Goal: Information Seeking & Learning: Learn about a topic

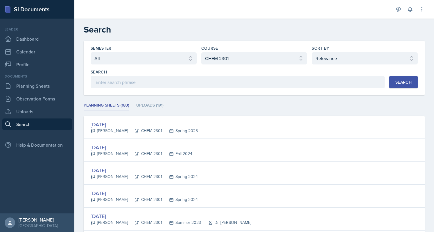
select select "all"
select select "4cb0028c-11b7-457f-ae81-fe220ea2f1de"
select select "1"
click at [277, 59] on select "Select course All ACC 2301 ART 1301 ART 1302 ART 1310 BIOL 1301 BIOL 1302 BIOL …" at bounding box center [254, 58] width 106 height 12
click at [201, 52] on select "Select course All ACC 2301 ART 1301 ART 1302 ART 1310 BIOL 1301 BIOL 1302 BIOL …" at bounding box center [254, 58] width 106 height 12
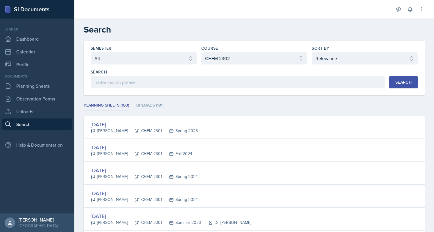
click at [399, 78] on button "Search" at bounding box center [404, 82] width 28 height 12
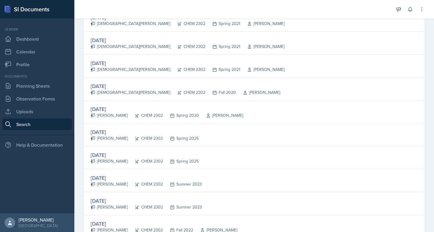
scroll to position [1063, 0]
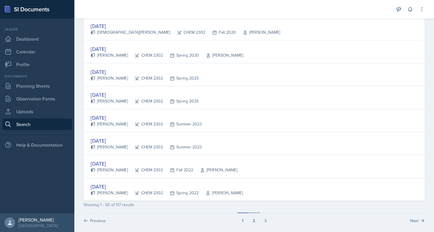
click at [253, 216] on button "2" at bounding box center [254, 218] width 12 height 11
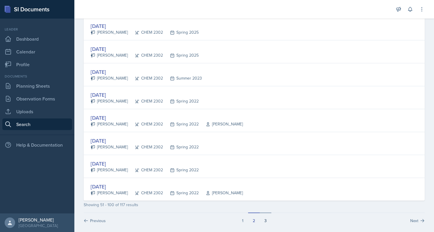
click at [263, 216] on button "3" at bounding box center [266, 218] width 12 height 11
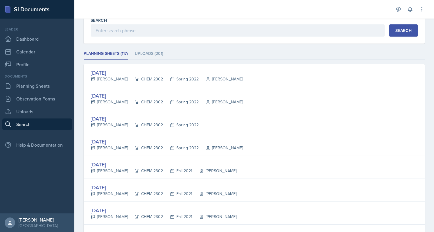
scroll to position [0, 0]
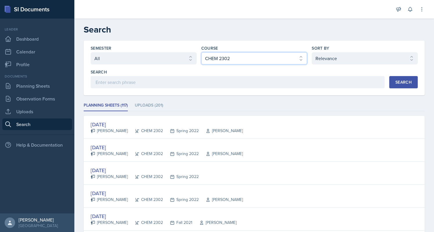
click at [263, 56] on select "Select course All ACC 2301 ART 1301 ART 1302 ART 1310 BIOL 1301 BIOL 1302 BIOL …" at bounding box center [254, 58] width 106 height 12
select select "4cb0028c-11b7-457f-ae81-fe220ea2f1de"
click at [201, 52] on select "Select course All ACC 2301 ART 1301 ART 1302 ART 1310 BIOL 1301 BIOL 1302 BIOL …" at bounding box center [254, 58] width 106 height 12
click at [399, 81] on div "Search" at bounding box center [404, 82] width 16 height 5
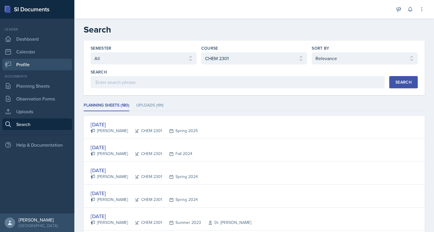
click at [41, 61] on link "Profile" at bounding box center [37, 65] width 70 height 12
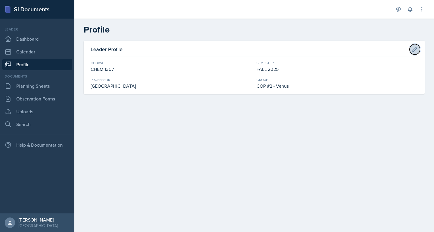
click at [415, 51] on icon at bounding box center [415, 50] width 6 height 6
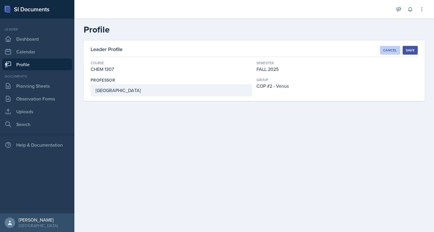
click at [388, 50] on div "Cancel" at bounding box center [390, 50] width 14 height 5
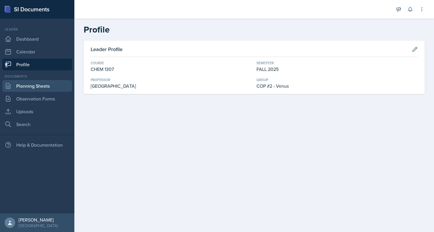
click at [29, 86] on link "Planning Sheets" at bounding box center [37, 86] width 70 height 12
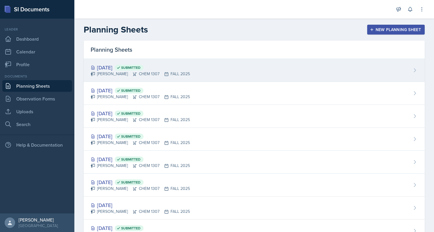
click at [127, 71] on div "[PERSON_NAME] CHEM 1307 FALL 2025" at bounding box center [140, 74] width 99 height 6
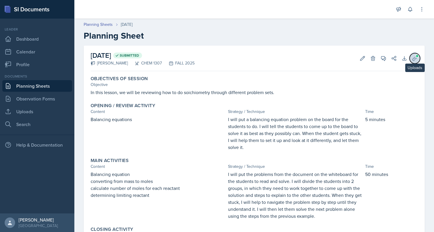
click at [410, 55] on button "Uploads" at bounding box center [415, 58] width 10 height 10
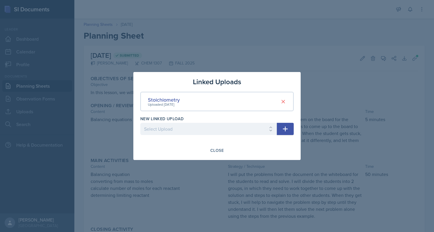
click at [340, 101] on div at bounding box center [217, 116] width 434 height 232
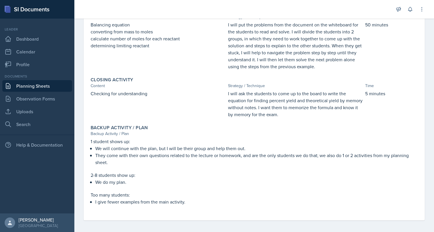
scroll to position [150, 0]
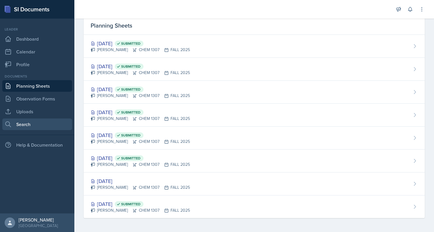
scroll to position [23, 0]
click at [32, 121] on link "Search" at bounding box center [37, 125] width 70 height 12
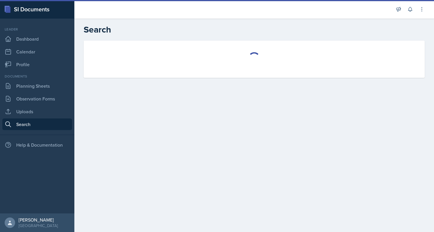
select select "all"
select select "1"
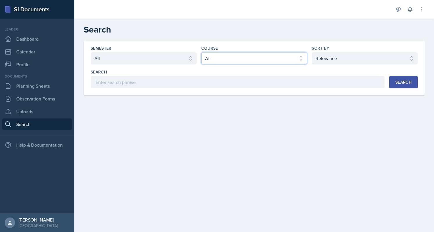
click at [260, 54] on select "Select course All ACC 2301 ART 1301 ART 1302 ART 1310 BIOL 1301 BIOL 1302 BIOL …" at bounding box center [254, 58] width 106 height 12
click at [201, 52] on select "Select course All ACC 2301 ART 1301 ART 1302 ART 1310 BIOL 1301 BIOL 1302 BIOL …" at bounding box center [254, 58] width 106 height 12
click at [413, 83] on button "Search" at bounding box center [404, 82] width 28 height 12
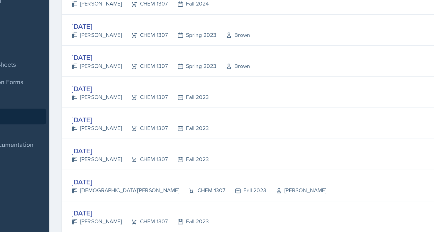
scroll to position [530, 0]
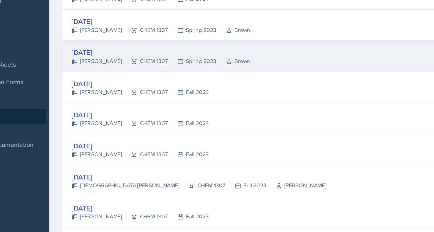
click at [111, 75] on div "[DATE]" at bounding box center [157, 77] width 132 height 8
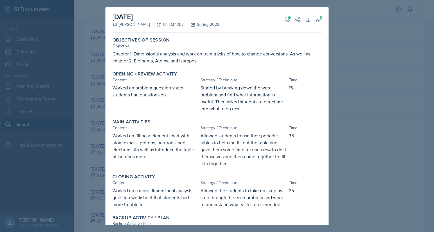
click at [279, 15] on div "[DATE] [PERSON_NAME] CHEM 1307 Spring 2023 View Comments Comments [DATE] [PERSO…" at bounding box center [216, 20] width 209 height 26
click at [285, 17] on icon at bounding box center [288, 20] width 6 height 6
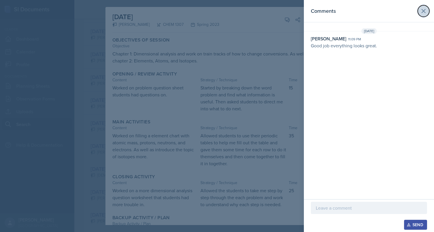
click at [424, 13] on icon at bounding box center [423, 11] width 7 height 7
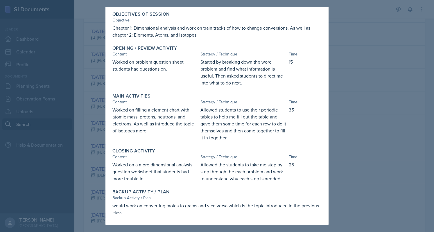
scroll to position [0, 0]
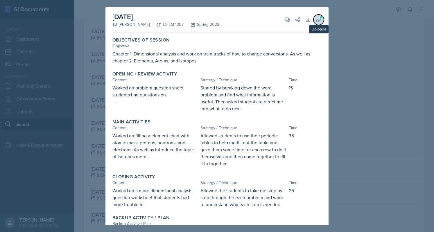
drag, startPoint x: 314, startPoint y: 25, endPoint x: 314, endPoint y: 20, distance: 4.9
click at [314, 20] on button "Uploads" at bounding box center [319, 20] width 10 height 10
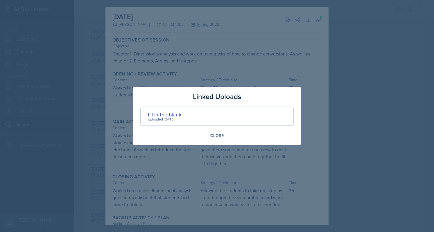
click at [314, 20] on div at bounding box center [217, 116] width 434 height 232
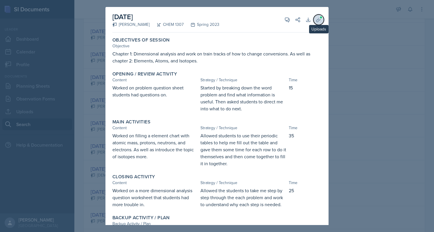
click at [316, 18] on icon at bounding box center [319, 20] width 6 height 6
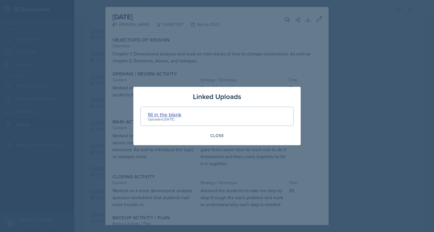
click at [170, 113] on div "fill in the blank" at bounding box center [164, 115] width 33 height 8
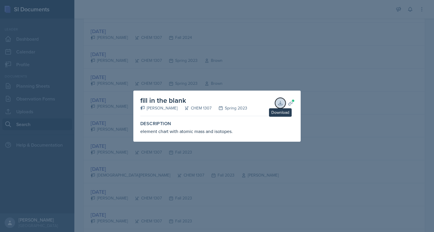
click at [278, 102] on icon at bounding box center [281, 103] width 6 height 6
click at [284, 12] on div at bounding box center [217, 116] width 434 height 232
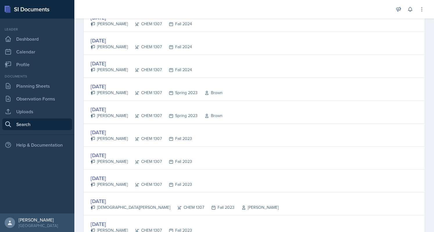
scroll to position [498, 0]
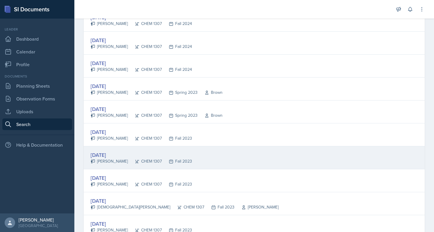
click at [120, 151] on div "[DATE]" at bounding box center [141, 155] width 101 height 8
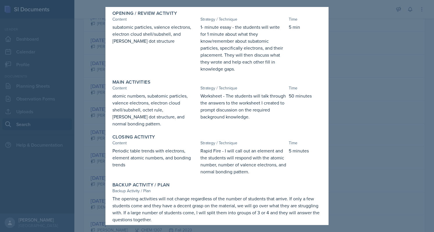
scroll to position [74, 0]
click at [349, 67] on div at bounding box center [217, 116] width 434 height 232
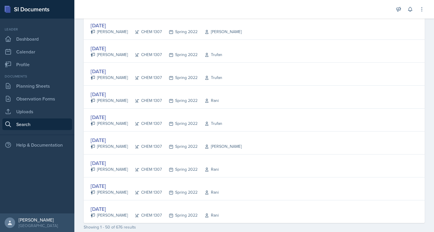
scroll to position [1063, 0]
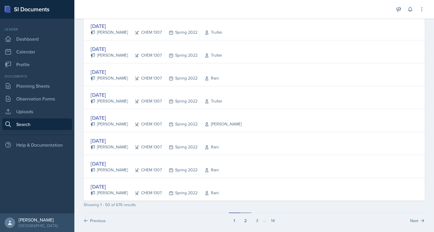
click at [248, 217] on button "2" at bounding box center [246, 218] width 12 height 11
click at [229, 213] on button "1" at bounding box center [234, 218] width 11 height 11
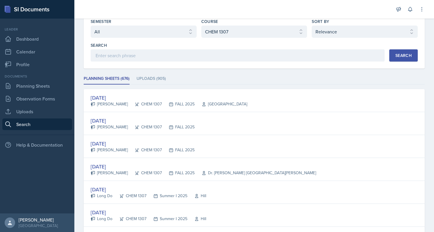
scroll to position [27, 0]
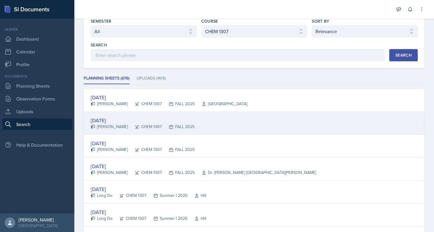
click at [117, 124] on div "[PERSON_NAME]" at bounding box center [109, 127] width 37 height 6
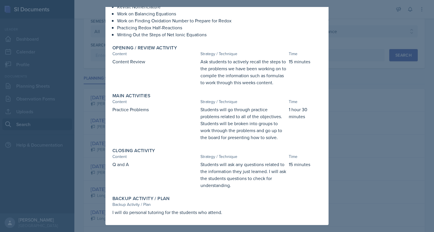
scroll to position [0, 0]
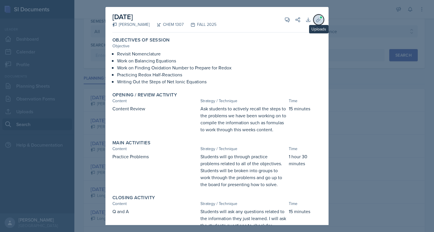
click at [317, 19] on icon at bounding box center [319, 19] width 4 height 4
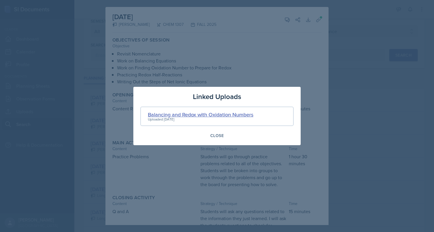
click at [209, 115] on div "Balancing and Redox with Oxidation Numbers" at bounding box center [201, 115] width 106 height 8
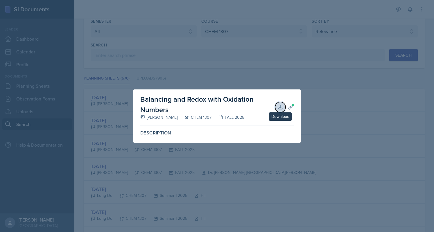
click at [278, 109] on icon at bounding box center [281, 107] width 6 height 6
click at [235, 142] on div "Description" at bounding box center [216, 135] width 153 height 15
click at [281, 107] on icon at bounding box center [281, 107] width 6 height 6
click at [317, 106] on div at bounding box center [217, 116] width 434 height 232
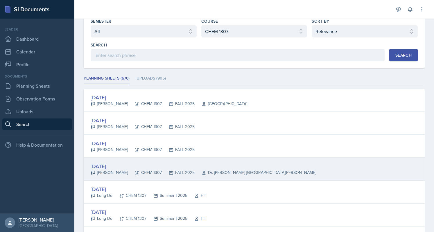
scroll to position [34, 0]
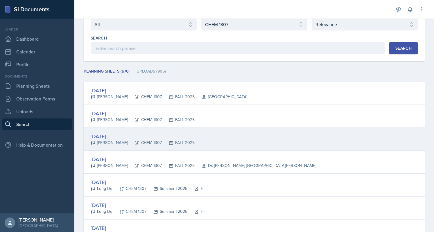
click at [111, 134] on div "[DATE]" at bounding box center [143, 137] width 104 height 8
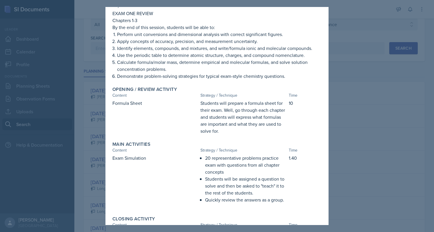
scroll to position [0, 0]
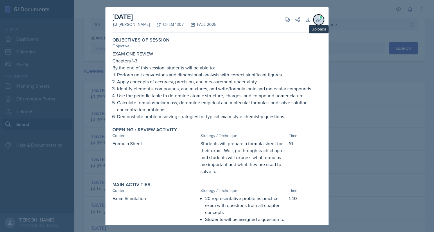
click at [315, 15] on button "Uploads" at bounding box center [319, 20] width 10 height 10
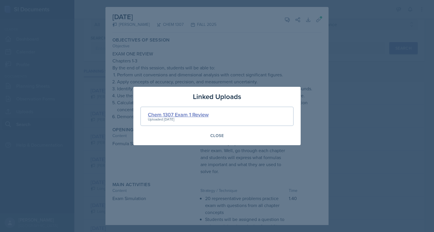
click at [195, 113] on div "Chem 1307 Exam 1 Review" at bounding box center [178, 115] width 61 height 8
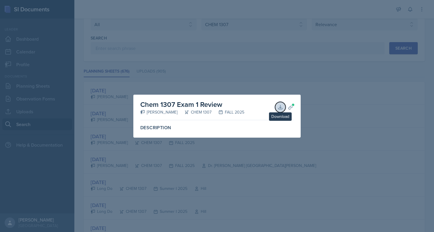
click at [277, 108] on button "Download" at bounding box center [280, 107] width 10 height 10
click at [245, 48] on div at bounding box center [217, 116] width 434 height 232
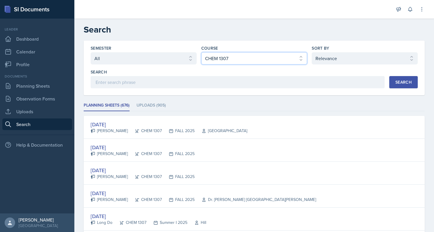
click at [281, 62] on select "Select course All ACC 2301 ART 1301 ART 1302 ART 1310 BIOL 1301 BIOL 1302 BIOL …" at bounding box center [254, 58] width 106 height 12
click at [201, 52] on select "Select course All ACC 2301 ART 1301 ART 1302 ART 1310 BIOL 1301 BIOL 1302 BIOL …" at bounding box center [254, 58] width 106 height 12
click at [390, 82] on button "Search" at bounding box center [404, 82] width 28 height 12
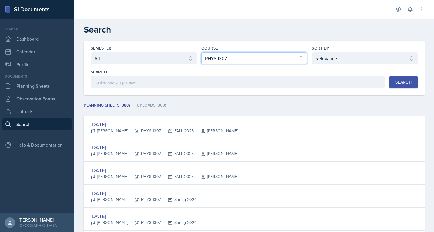
click at [276, 55] on select "Select course All ACC 2301 ART 1301 ART 1302 ART 1310 BIOL 1301 BIOL 1302 BIOL …" at bounding box center [254, 58] width 106 height 12
click at [201, 52] on select "Select course All ACC 2301 ART 1301 ART 1302 ART 1310 BIOL 1301 BIOL 1302 BIOL …" at bounding box center [254, 58] width 106 height 12
click at [399, 81] on div "Search" at bounding box center [404, 82] width 16 height 5
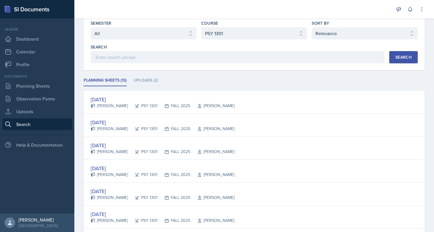
scroll to position [39, 0]
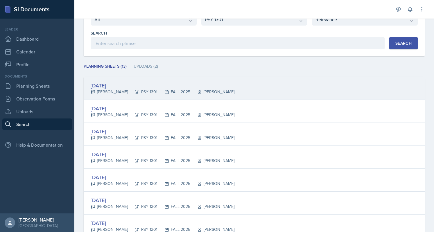
click at [119, 87] on div "[DATE]" at bounding box center [163, 86] width 144 height 8
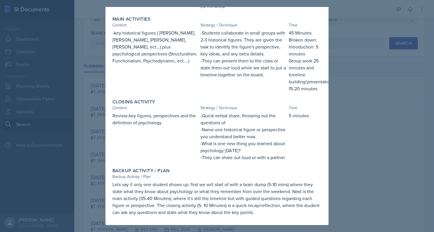
scroll to position [0, 0]
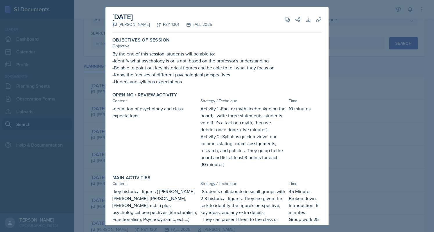
click at [351, 77] on div at bounding box center [217, 116] width 434 height 232
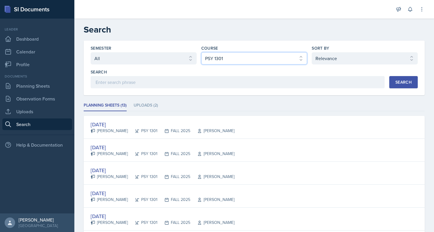
click at [283, 56] on select "Select course All ACC 2301 ART 1301 ART 1302 ART 1310 BIOL 1301 BIOL 1302 BIOL …" at bounding box center [254, 58] width 106 height 12
select select "74435188-c76b-427e-81c4-b8ff91479972"
click at [201, 52] on select "Select course All ACC 2301 ART 1301 ART 1302 ART 1310 BIOL 1301 BIOL 1302 BIOL …" at bounding box center [254, 58] width 106 height 12
click at [392, 85] on button "Search" at bounding box center [404, 82] width 28 height 12
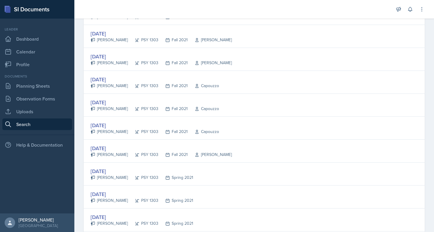
scroll to position [1063, 0]
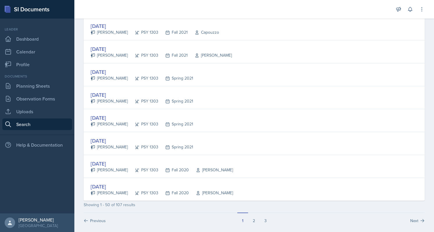
click at [314, 202] on div "Showing 1 - 50 of 107 results" at bounding box center [254, 205] width 341 height 6
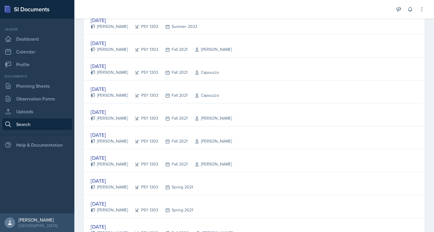
scroll to position [90, 0]
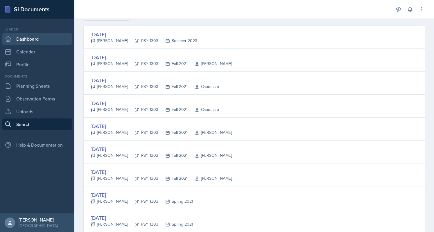
click at [28, 42] on link "Dashboard" at bounding box center [37, 39] width 70 height 12
